Goal: Task Accomplishment & Management: Use online tool/utility

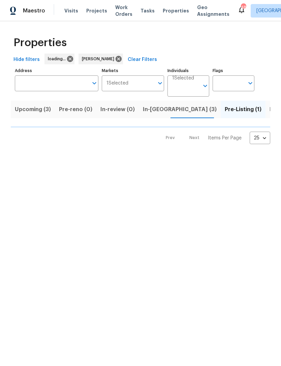
click at [66, 12] on span "Visits" at bounding box center [71, 10] width 14 height 7
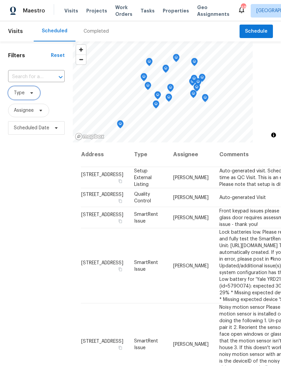
click at [26, 95] on span "Type" at bounding box center [24, 92] width 32 height 13
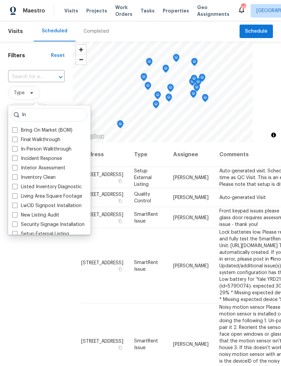
type input "In"
click at [63, 157] on div "Incident Response" at bounding box center [49, 158] width 78 height 9
click at [50, 148] on label "In-Person Walkthrough" at bounding box center [41, 149] width 59 height 7
click at [17, 148] on input "In-Person Walkthrough" at bounding box center [14, 148] width 4 height 4
checkbox input "true"
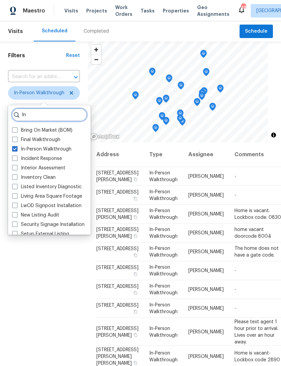
click at [63, 118] on input "In" at bounding box center [49, 114] width 76 height 13
type input "I"
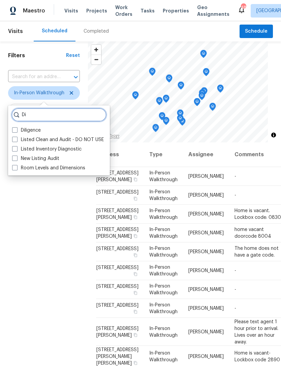
type input "Di"
click at [32, 130] on label "Diligence" at bounding box center [26, 130] width 29 height 7
click at [17, 130] on input "Diligence" at bounding box center [14, 129] width 4 height 4
checkbox input "true"
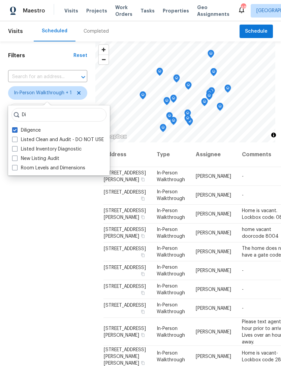
click at [69, 308] on div "Filters Reset ​ In-Person Walkthrough + 1 Assignee Scheduled Date" at bounding box center [47, 238] width 95 height 394
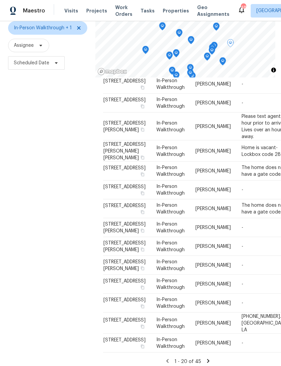
scroll to position [22, 0]
click at [210, 358] on icon at bounding box center [208, 361] width 6 height 6
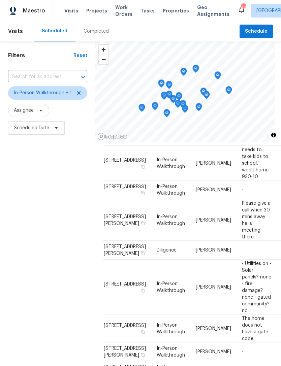
scroll to position [17, 0]
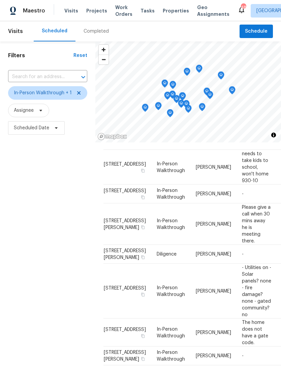
click at [166, 13] on span "Properties" at bounding box center [176, 10] width 26 height 7
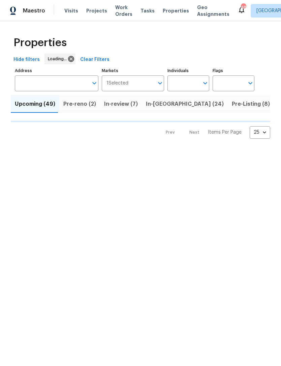
click at [116, 10] on span "Work Orders" at bounding box center [123, 10] width 17 height 13
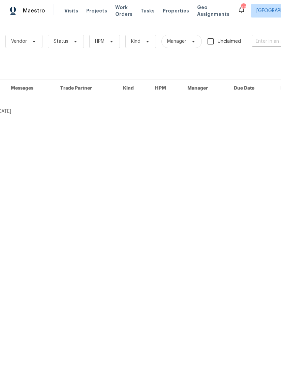
scroll to position [0, 49]
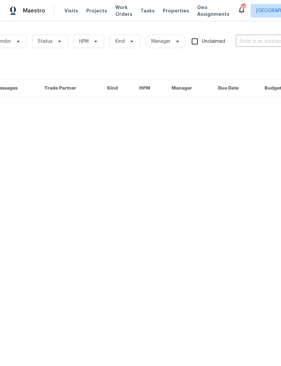
click at [252, 42] on input "text" at bounding box center [269, 41] width 67 height 10
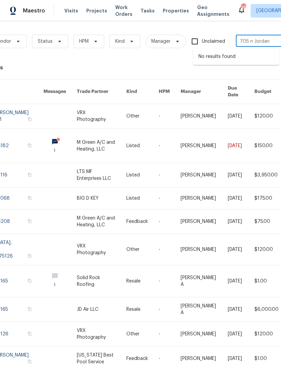
type input "705 n Jordan"
